Goal: Obtain resource: Obtain resource

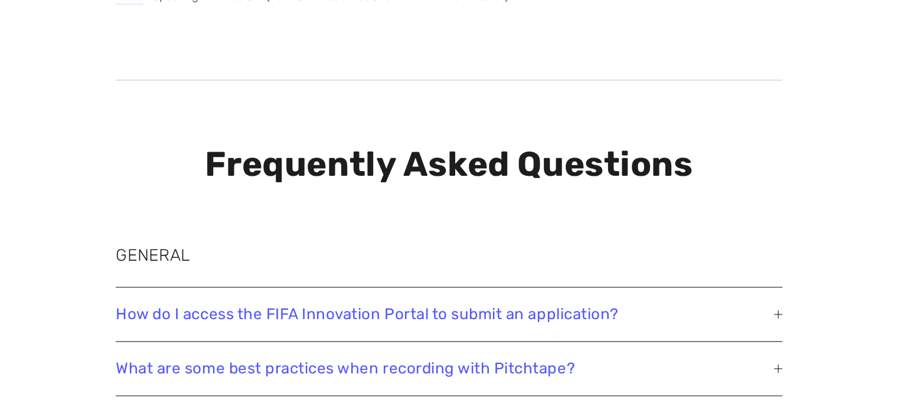
scroll to position [1878, 0]
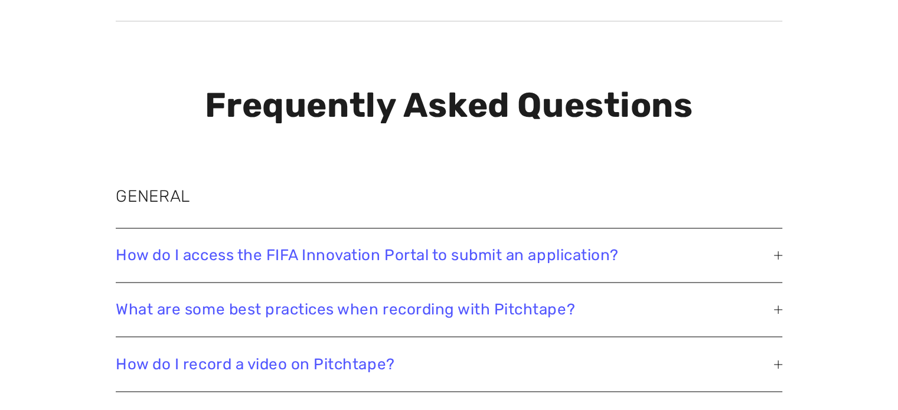
click at [775, 257] on div at bounding box center [778, 256] width 8 height 8
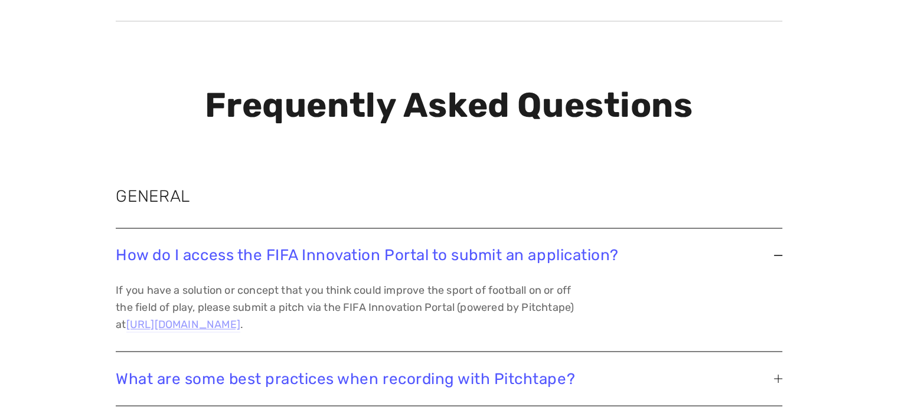
click at [240, 323] on u "[URL][DOMAIN_NAME]" at bounding box center [183, 324] width 114 height 13
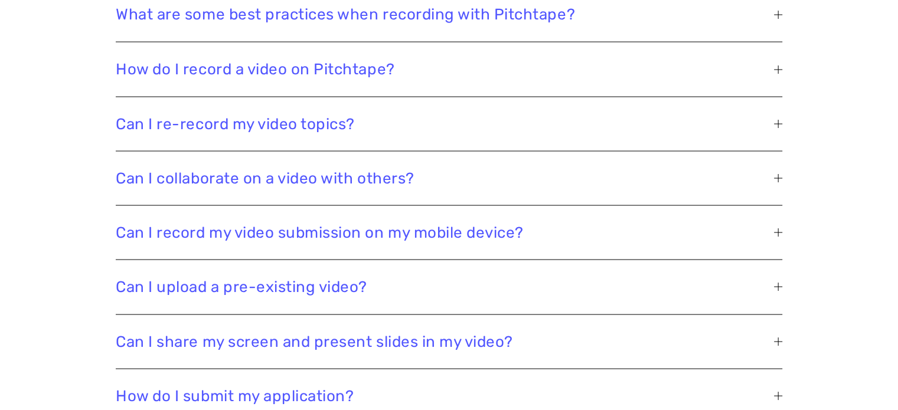
scroll to position [2232, 0]
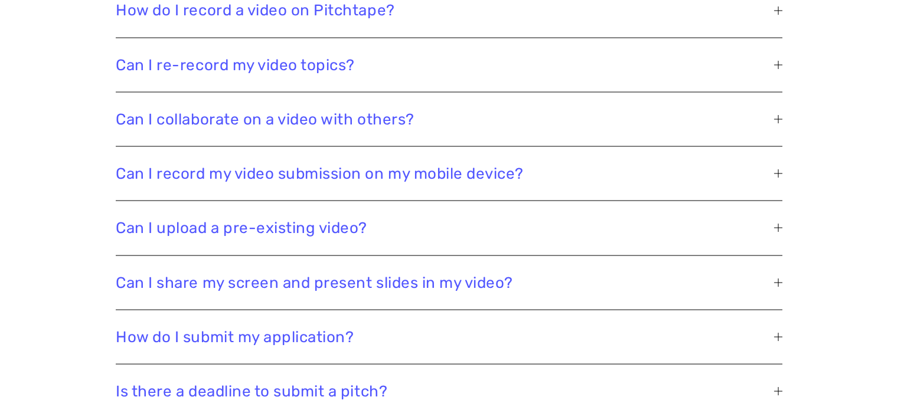
click at [777, 278] on div at bounding box center [778, 282] width 8 height 8
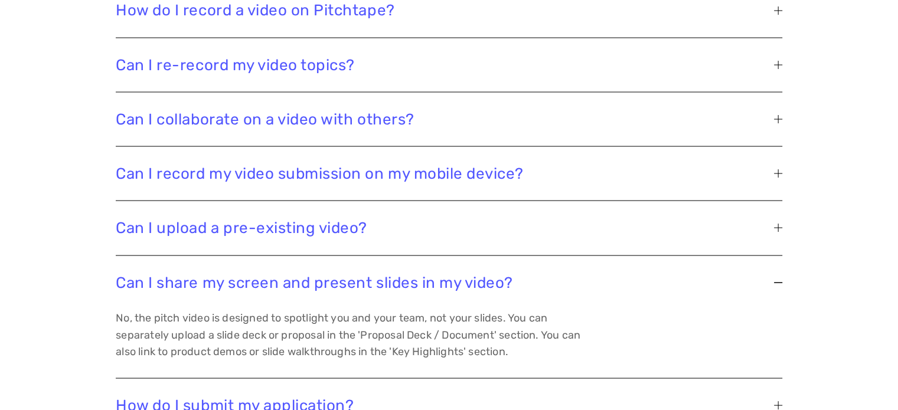
click at [777, 278] on div at bounding box center [778, 282] width 8 height 8
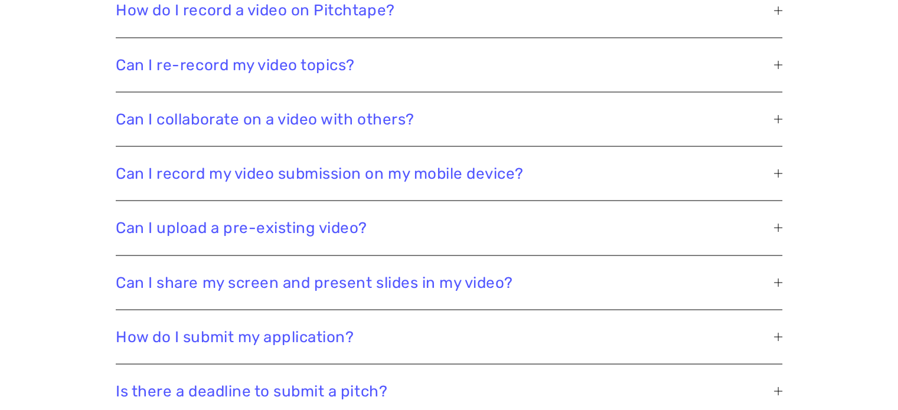
click at [778, 334] on div at bounding box center [778, 336] width 1 height 8
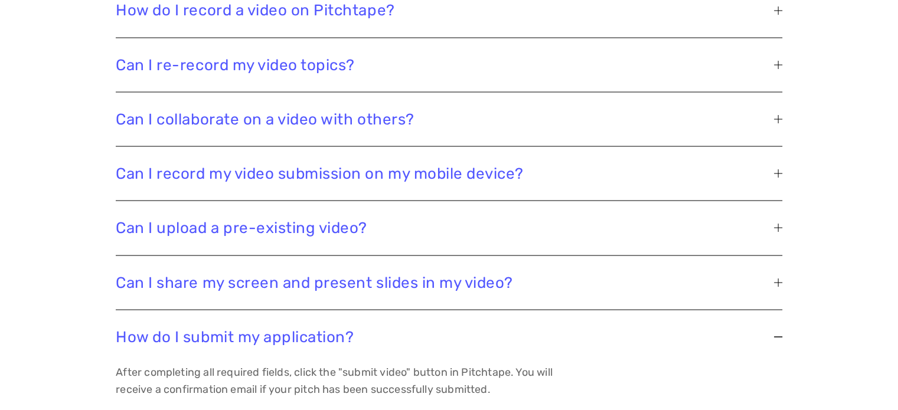
scroll to position [2291, 0]
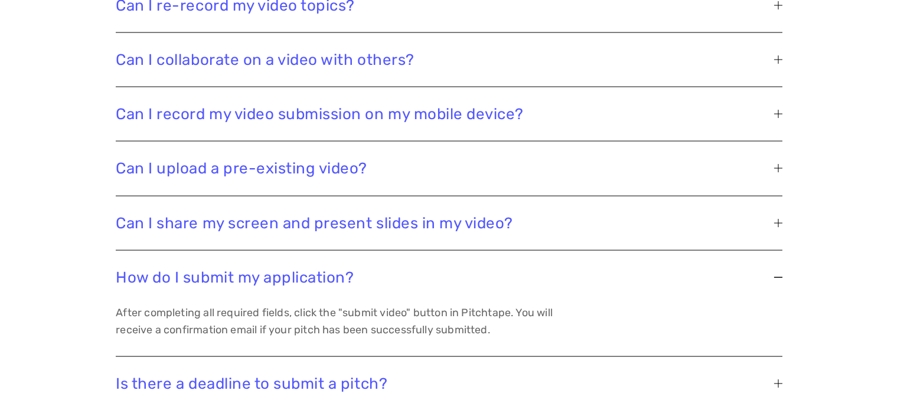
click at [778, 276] on div at bounding box center [778, 277] width 8 height 8
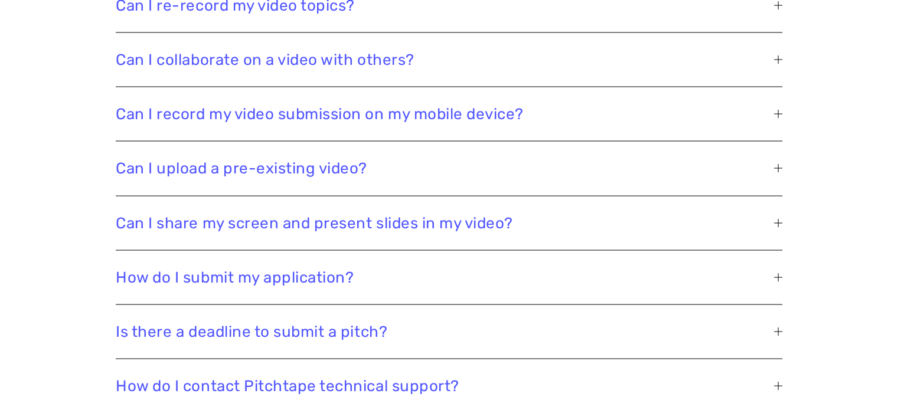
click at [780, 328] on div at bounding box center [778, 332] width 8 height 8
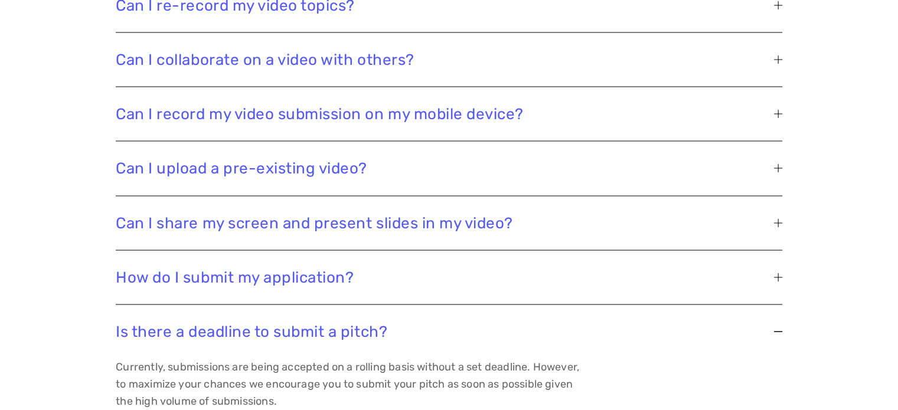
scroll to position [2350, 0]
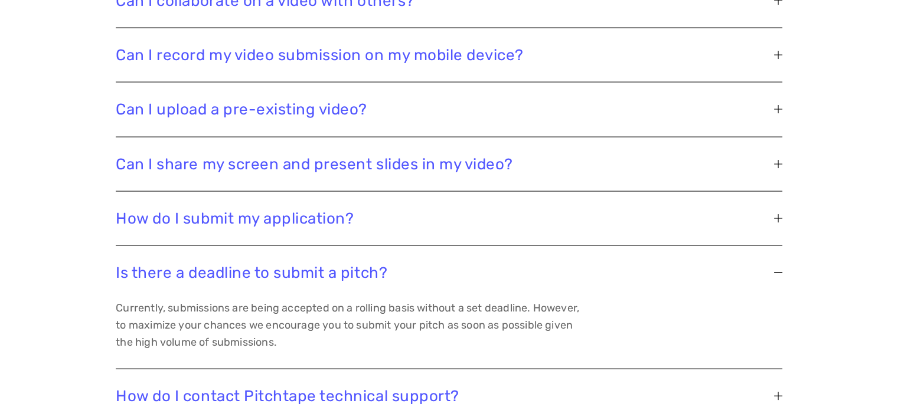
click at [779, 273] on div at bounding box center [778, 273] width 8 height 1
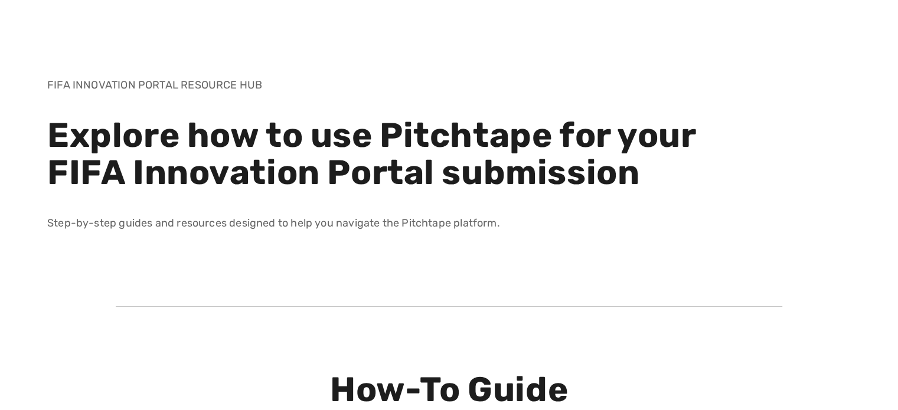
scroll to position [0, 0]
